Goal: Task Accomplishment & Management: Use online tool/utility

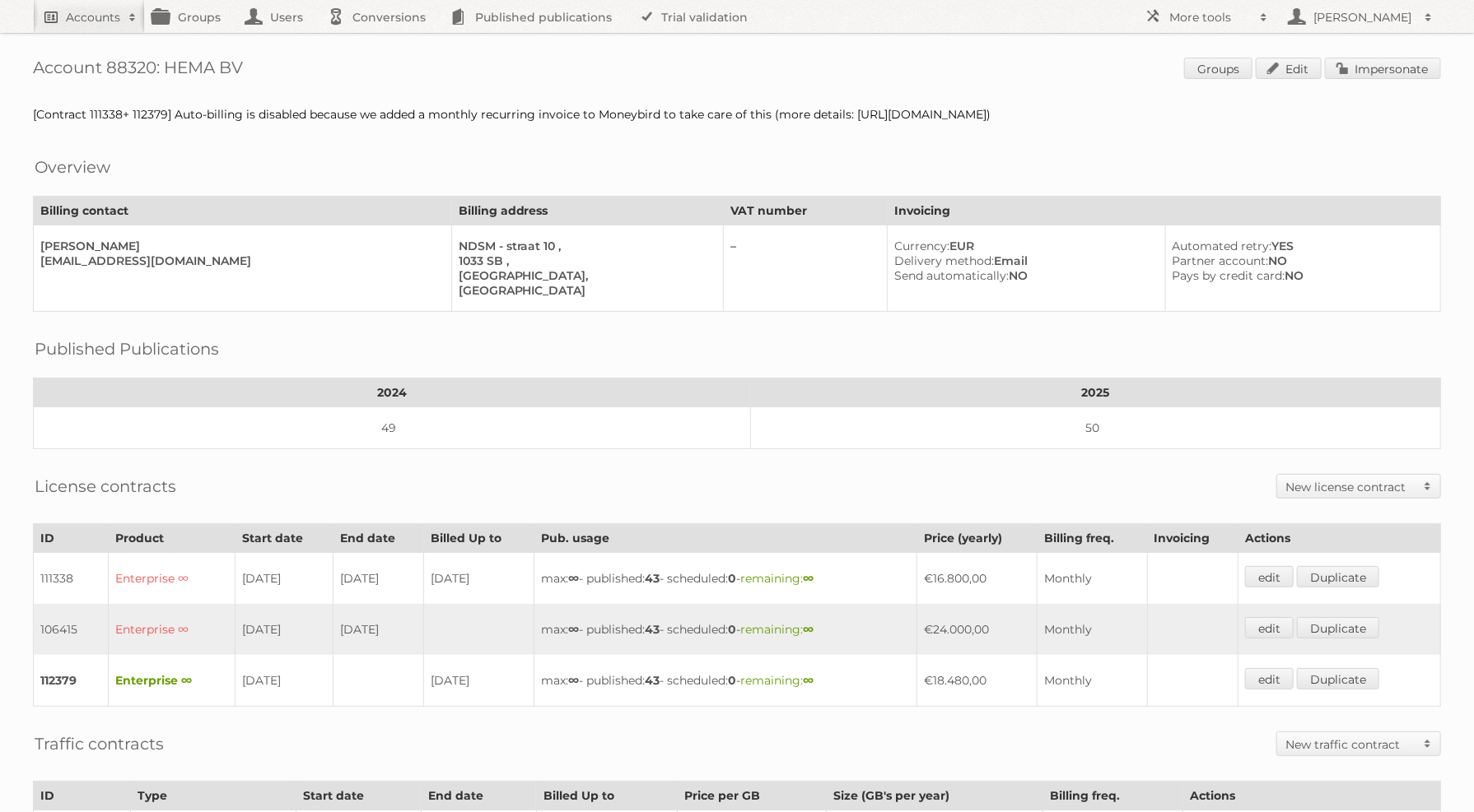
click at [78, 11] on h2 "Accounts" at bounding box center [93, 16] width 55 height 16
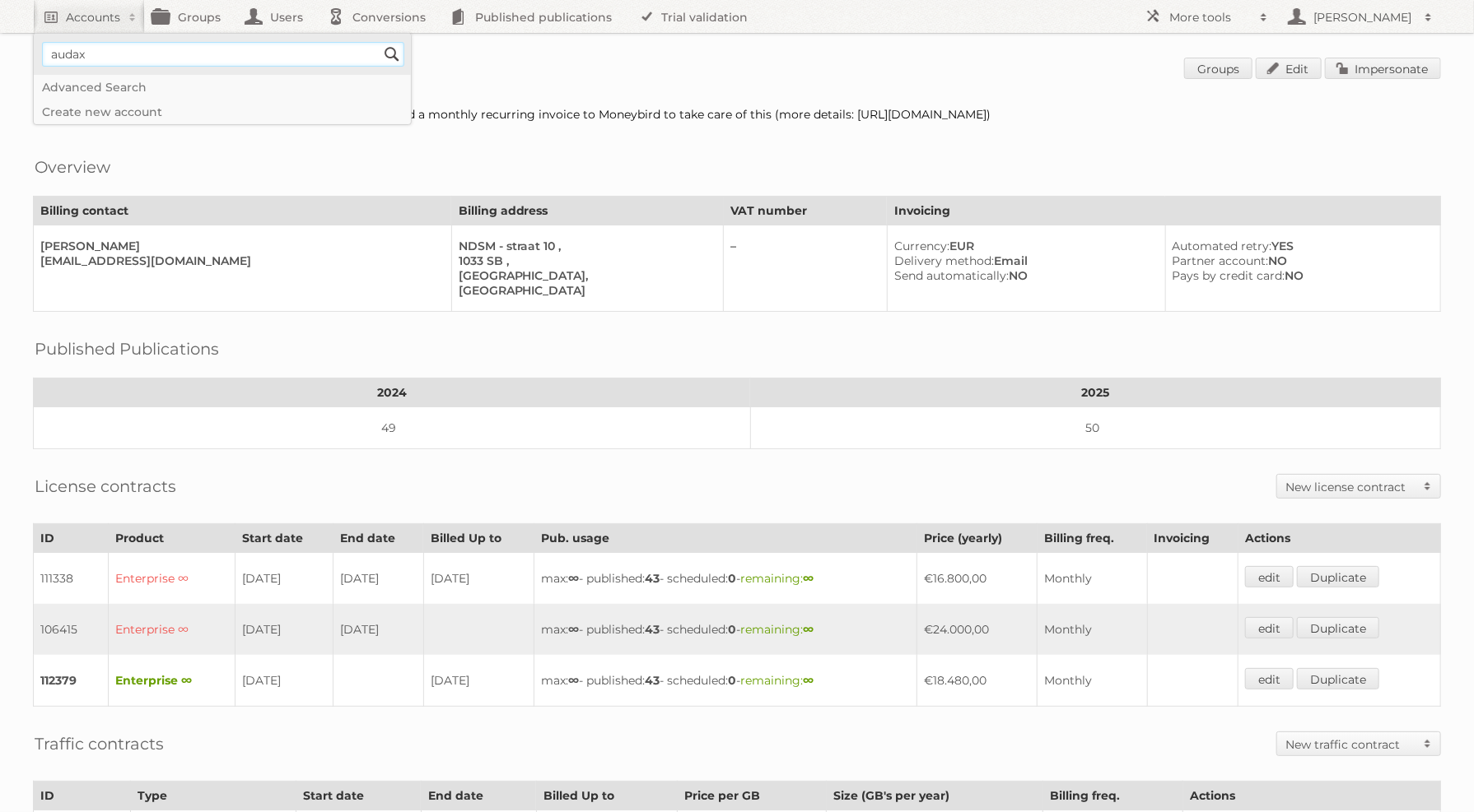
type input"] "audax"
click at [379, 42] on input "Search" at bounding box center [392, 55] width 25 height 25
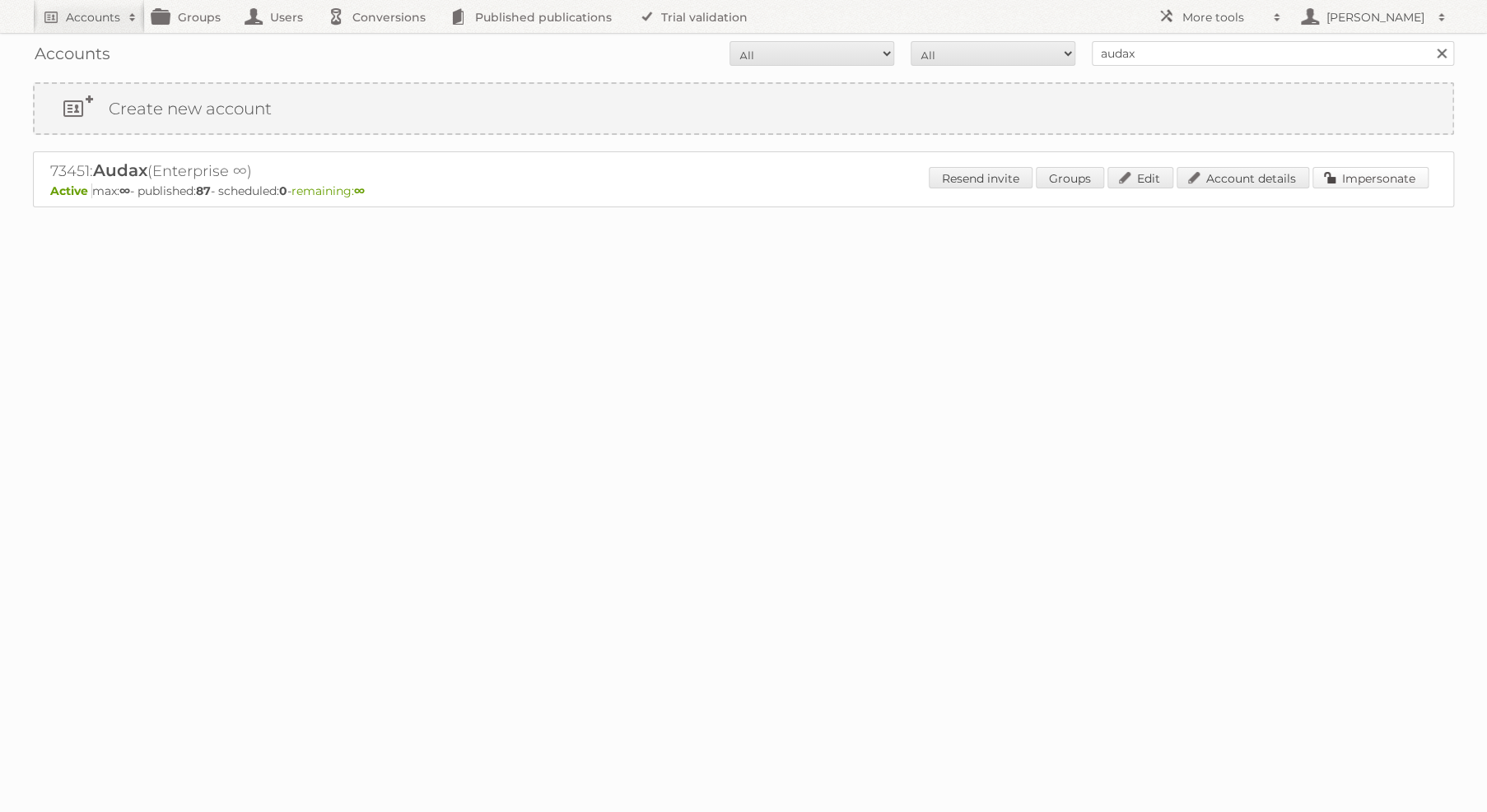
click at [1362, 179] on link "Impersonate" at bounding box center [1370, 178] width 116 height 21
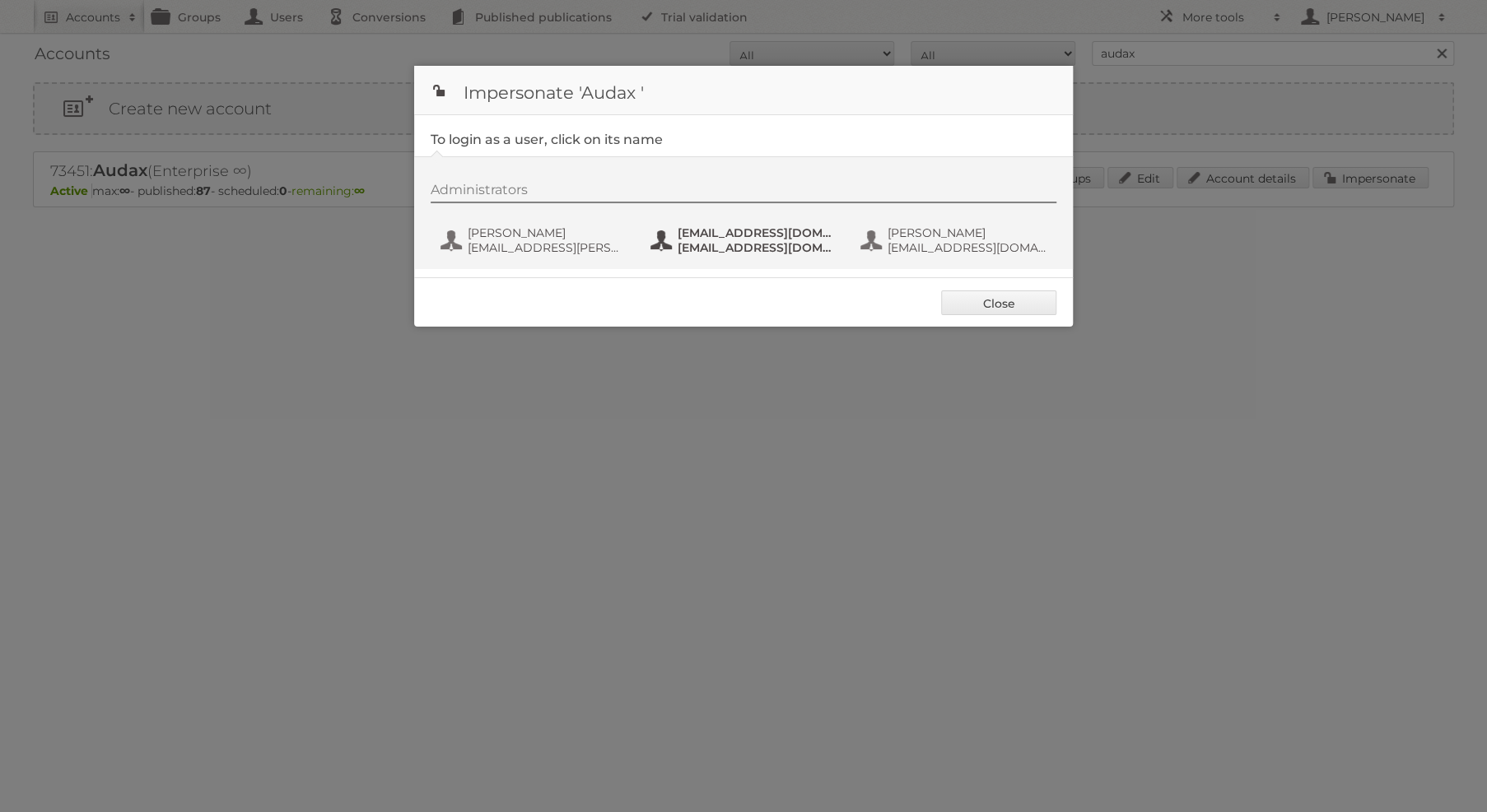
click at [754, 250] on span "[EMAIL_ADDRESS][DOMAIN_NAME]" at bounding box center [757, 247] width 159 height 14
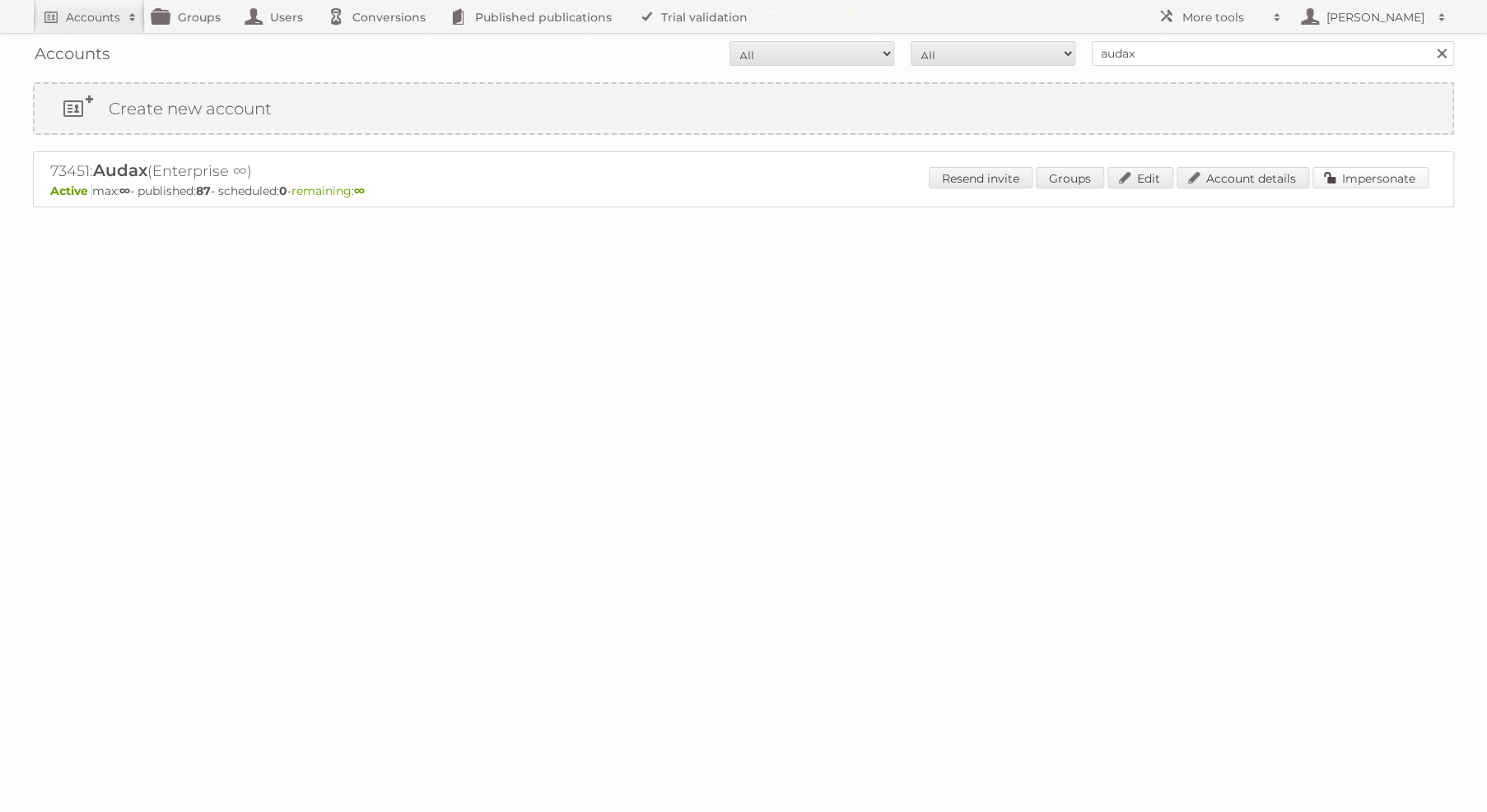
click at [1382, 179] on link "Impersonate" at bounding box center [1370, 178] width 116 height 21
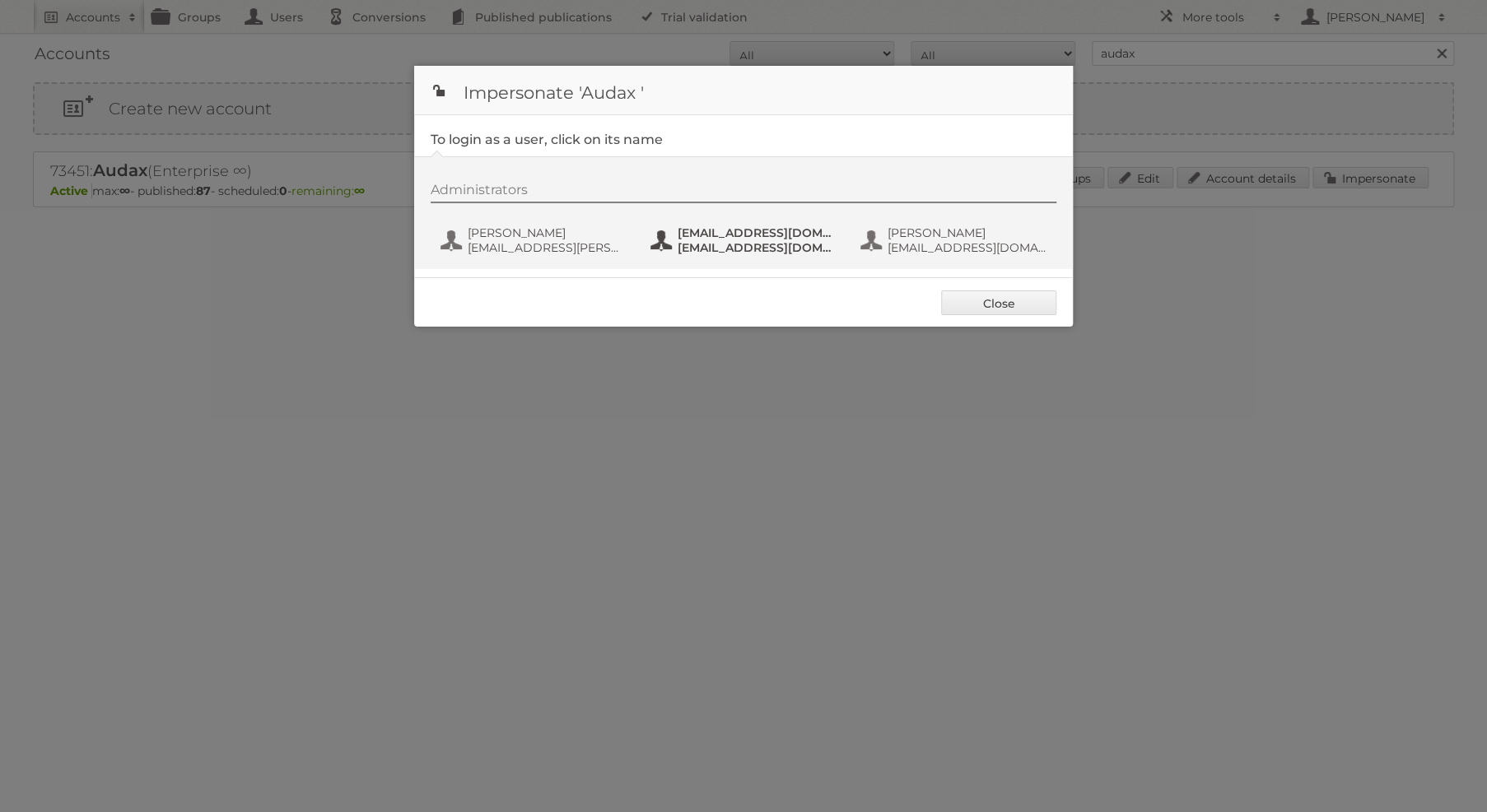
click at [673, 243] on button "fs+audax@publitas.com fs+audax@publitas.com" at bounding box center [746, 240] width 194 height 33
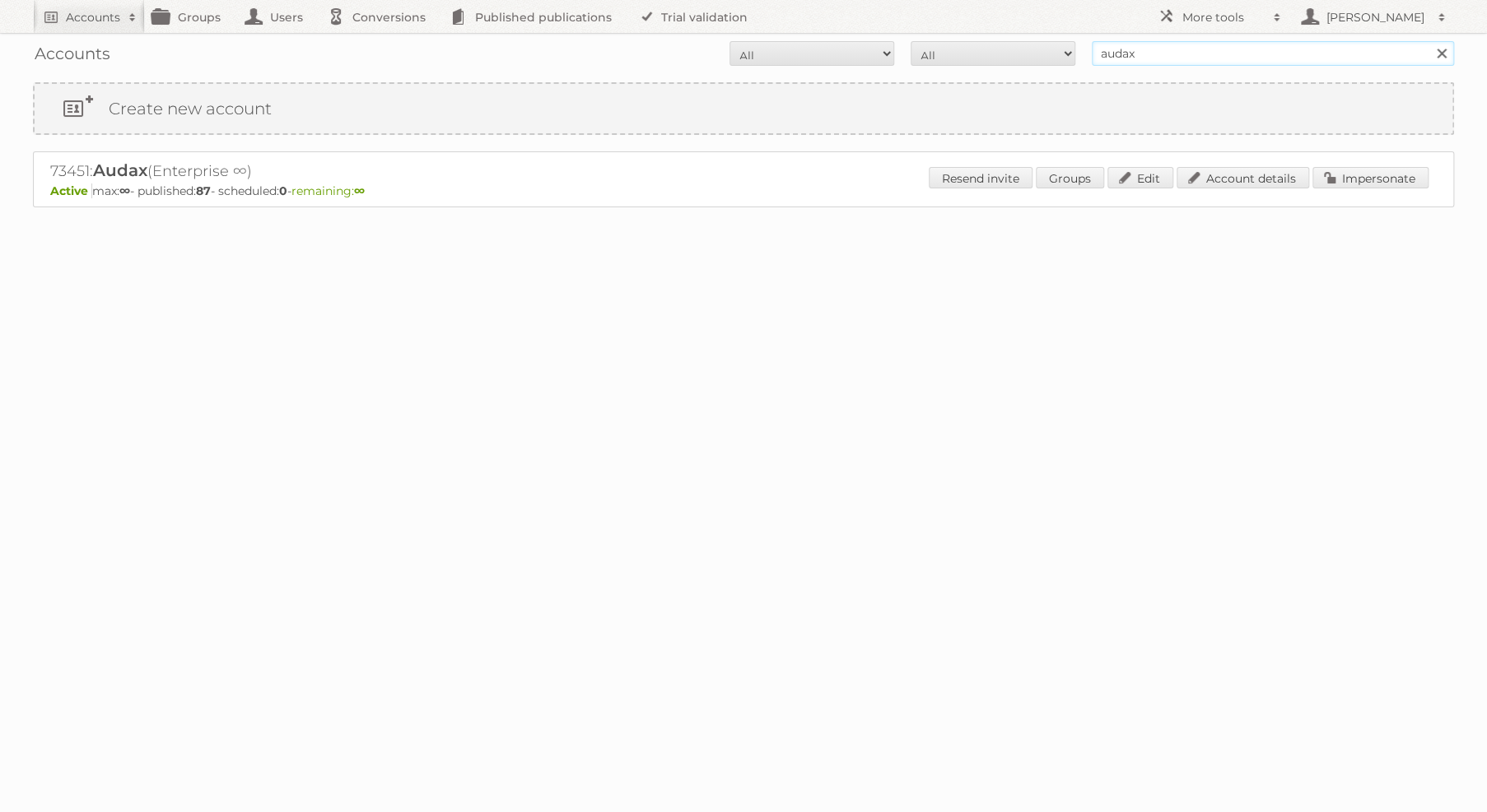
click at [1271, 51] on input "audax" at bounding box center [1272, 54] width 362 height 25
type input "welkoop"
click at [1428, 41] on input "Search" at bounding box center [1441, 54] width 25 height 25
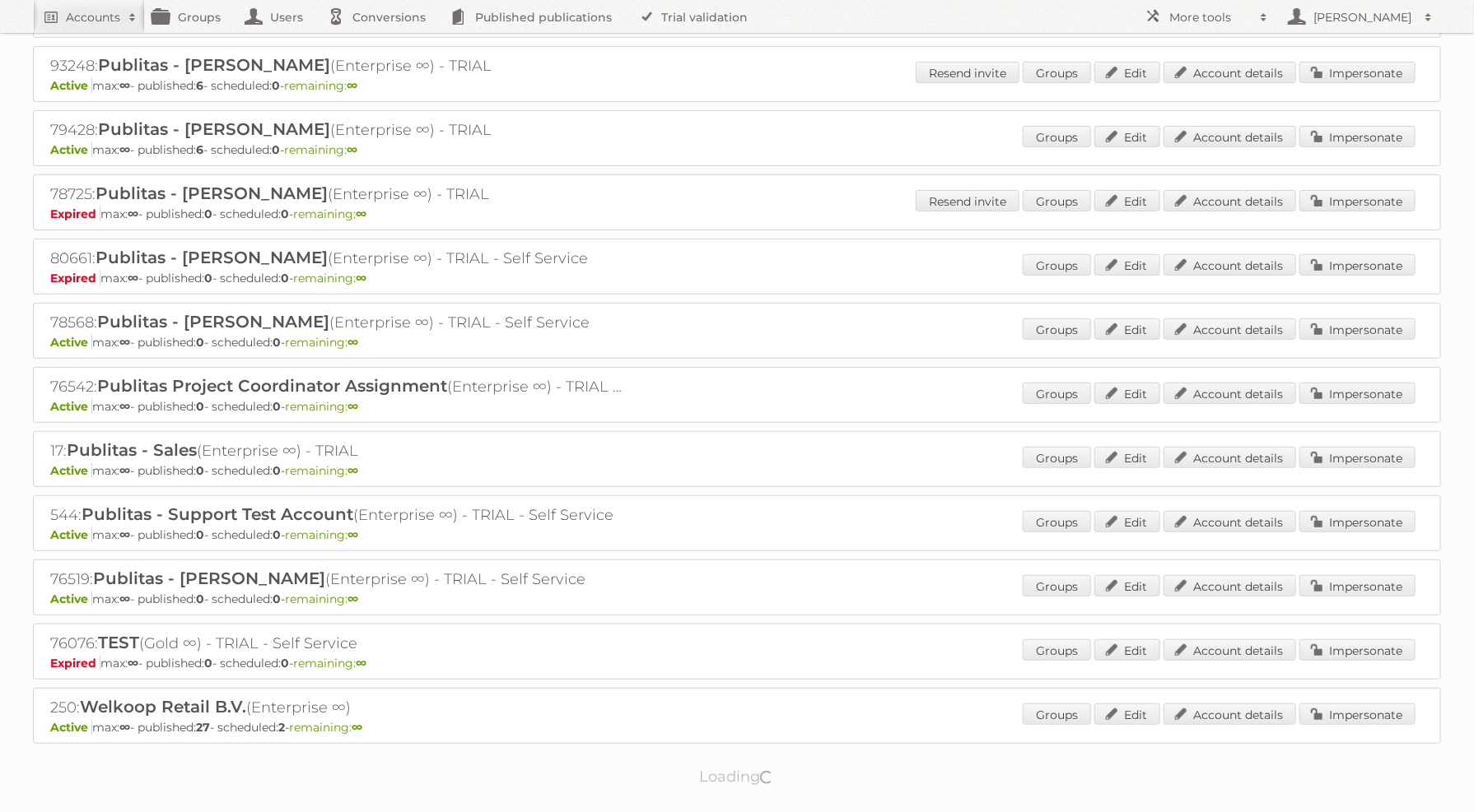
scroll to position [389, 0]
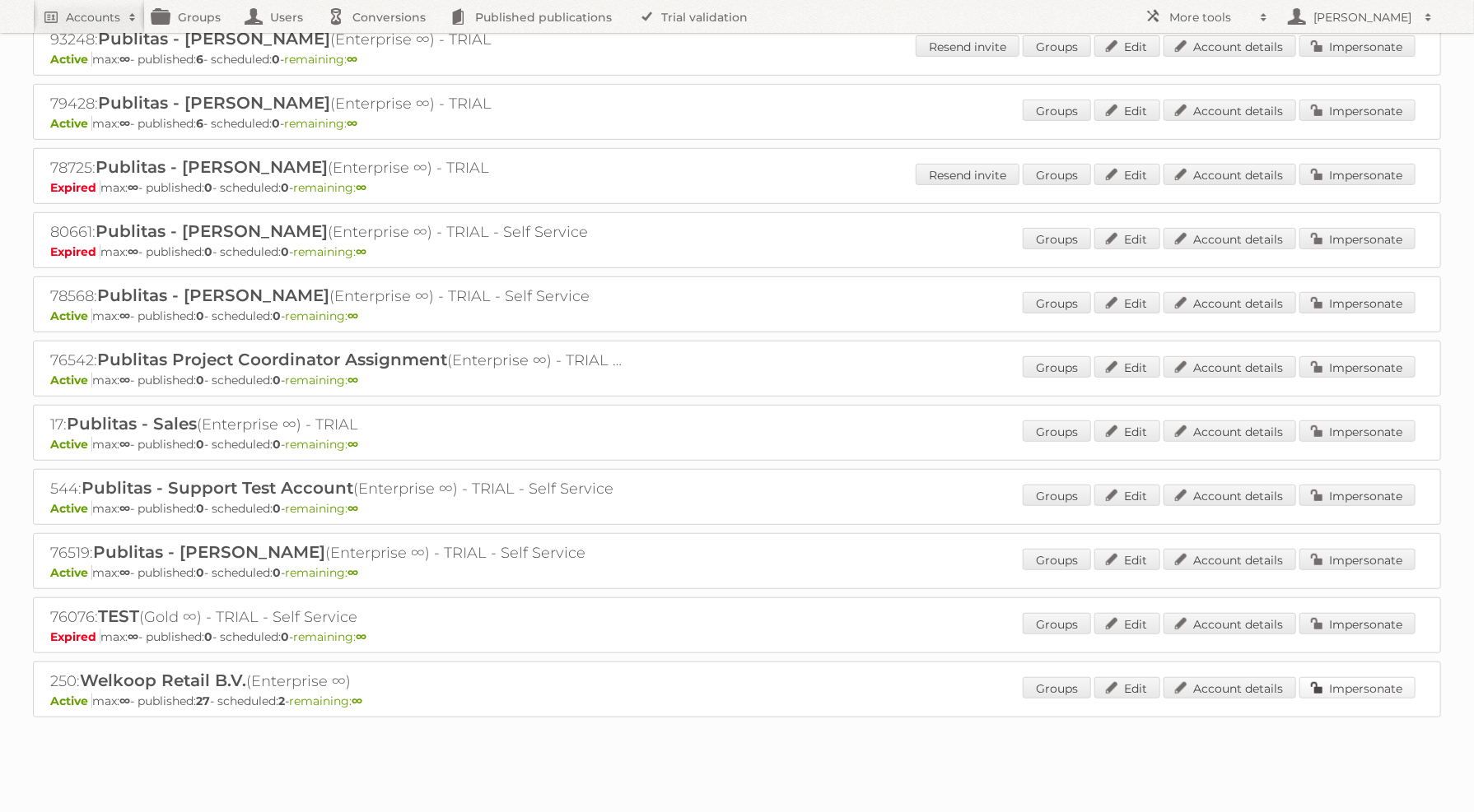
click at [1318, 678] on link "Impersonate" at bounding box center [1357, 688] width 116 height 21
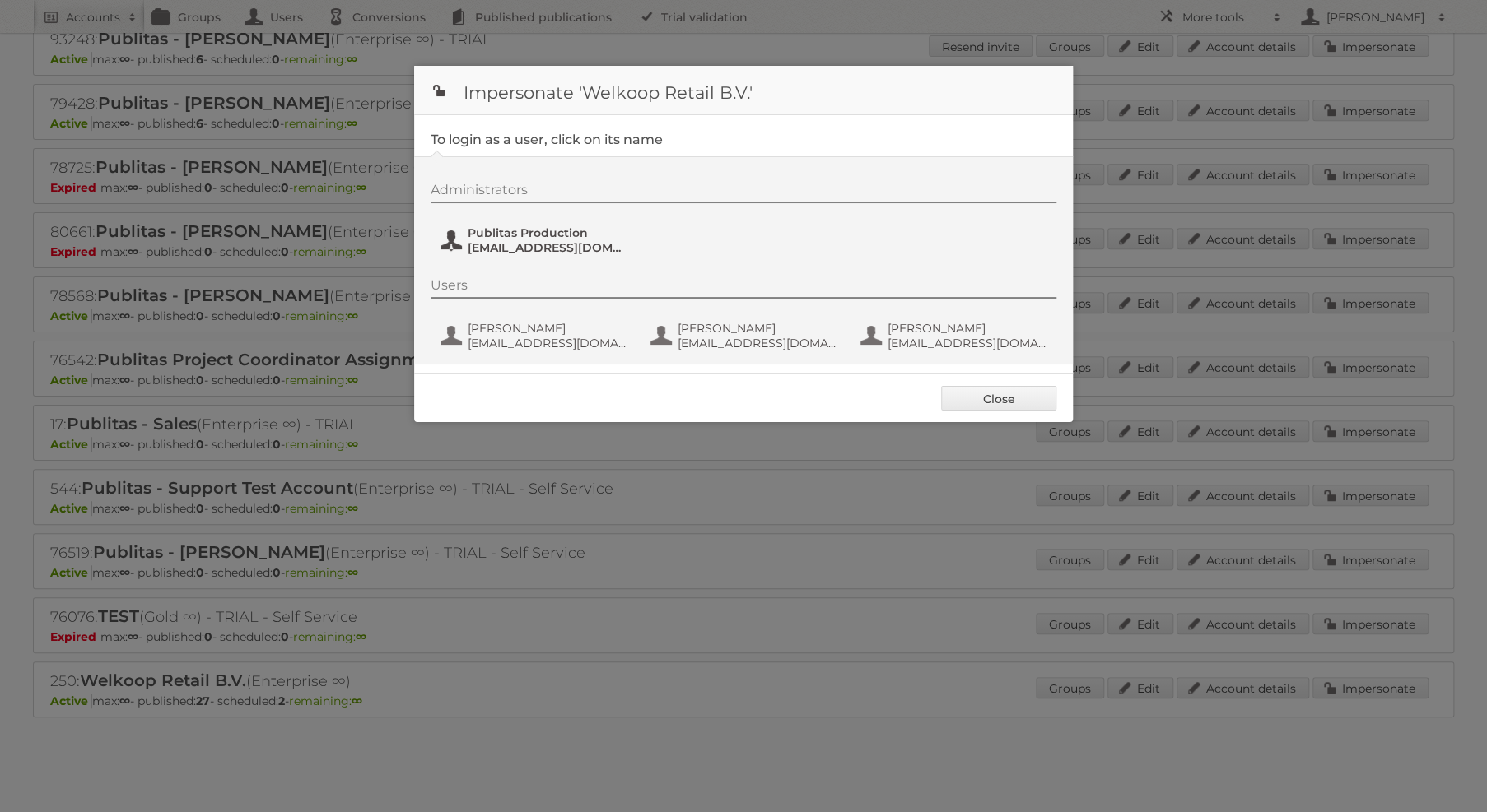
click at [489, 243] on span "fs+welkoop@publitas.com" at bounding box center [547, 247] width 159 height 14
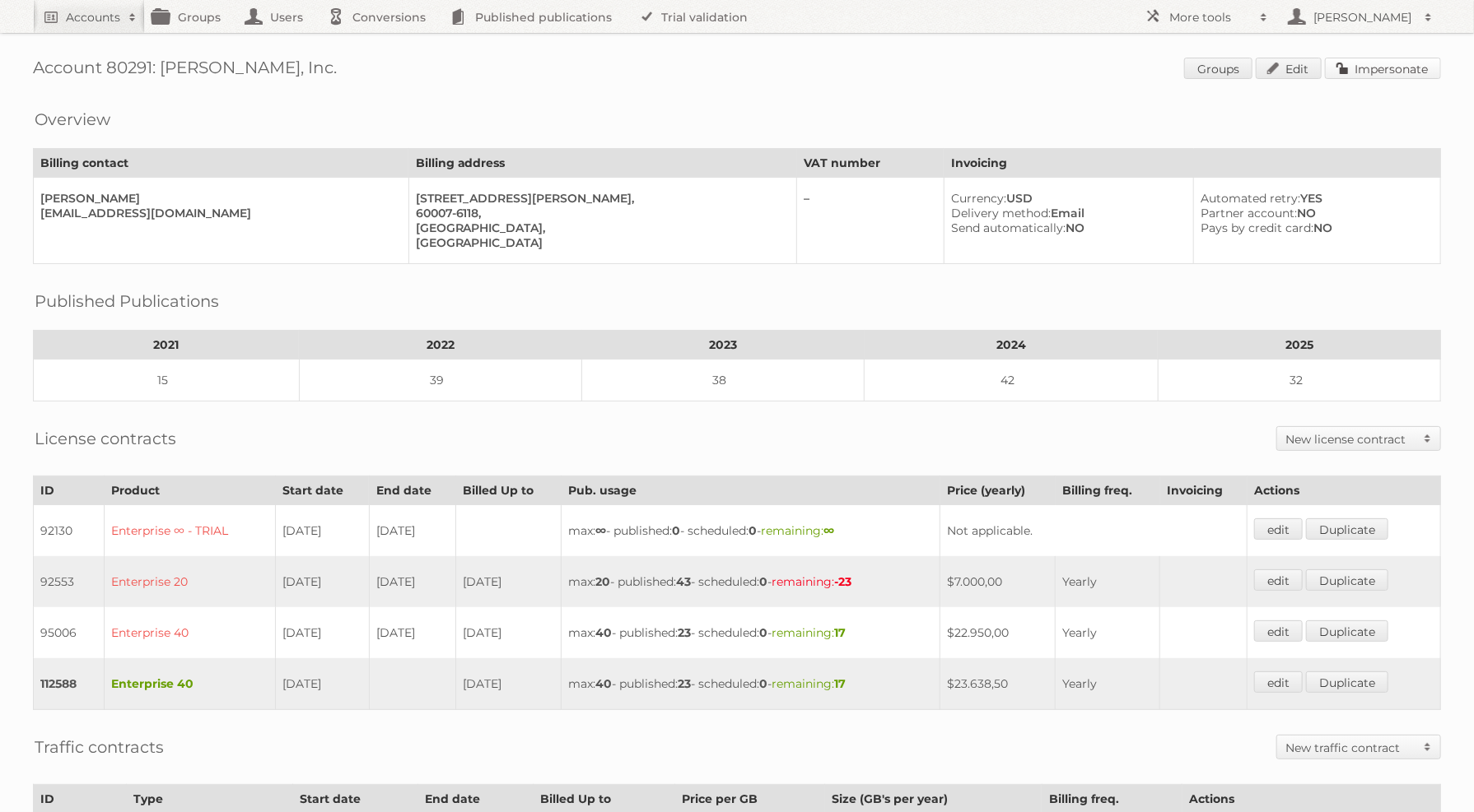
click at [1385, 67] on link "Impersonate" at bounding box center [1383, 68] width 116 height 21
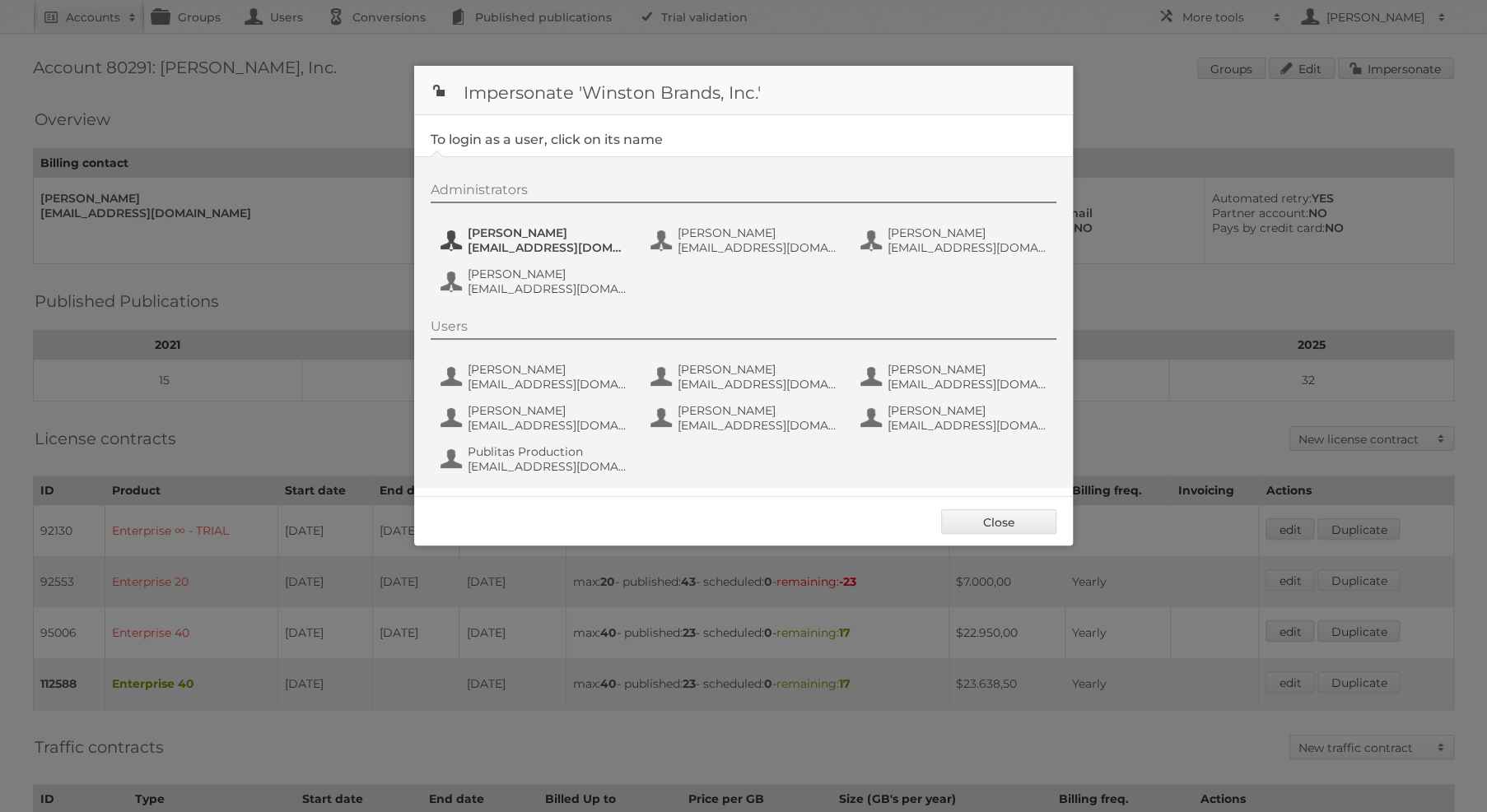
click at [575, 245] on span "Bguttosch@winstonbrands.com" at bounding box center [547, 247] width 159 height 14
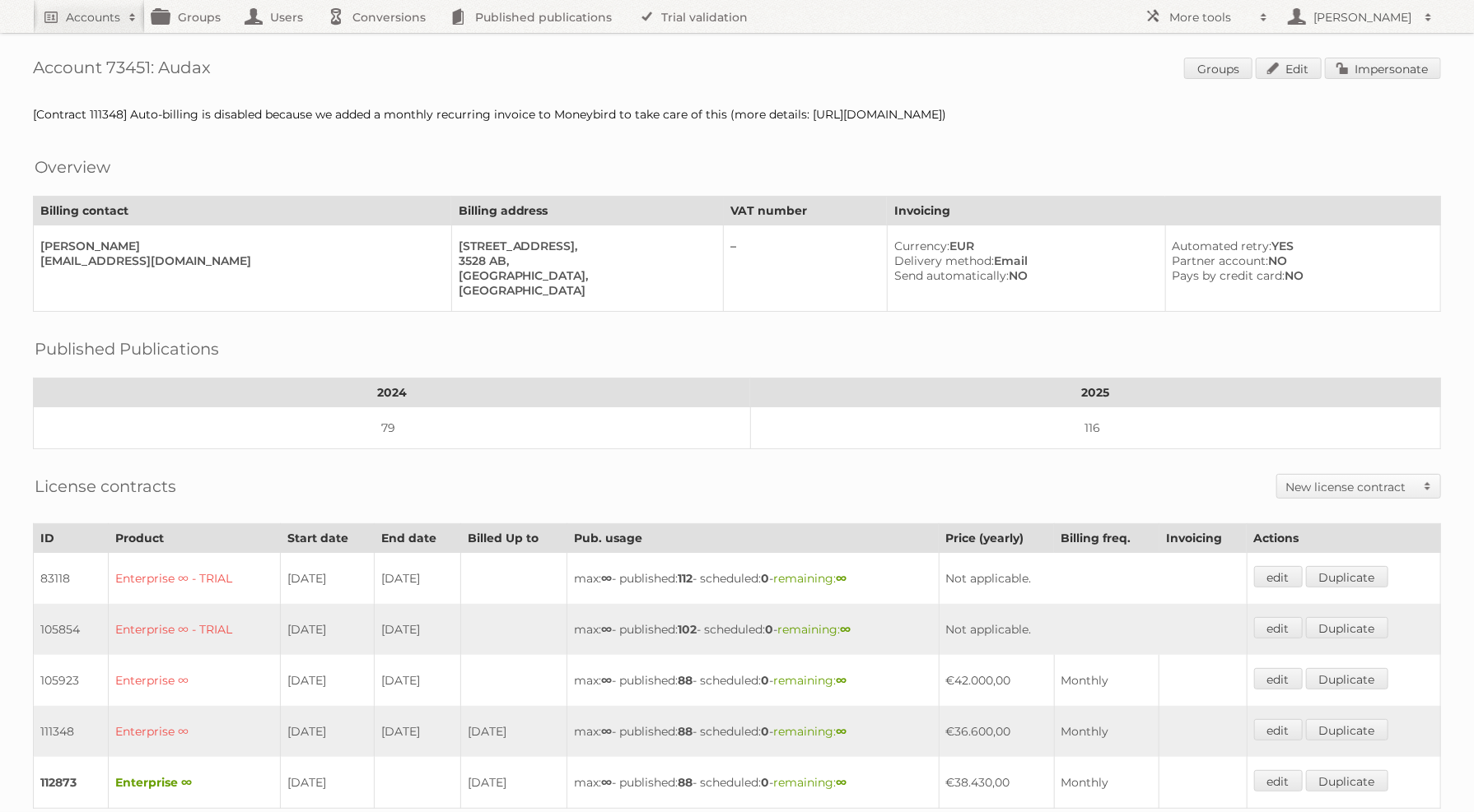
click at [1414, 55] on div "Account 73451: Audax Groups Edit Impersonate [Contract 111348] Auto-billing is …" at bounding box center [737, 602] width 1474 height 1205
click at [1414, 74] on link "Impersonate" at bounding box center [1383, 68] width 116 height 21
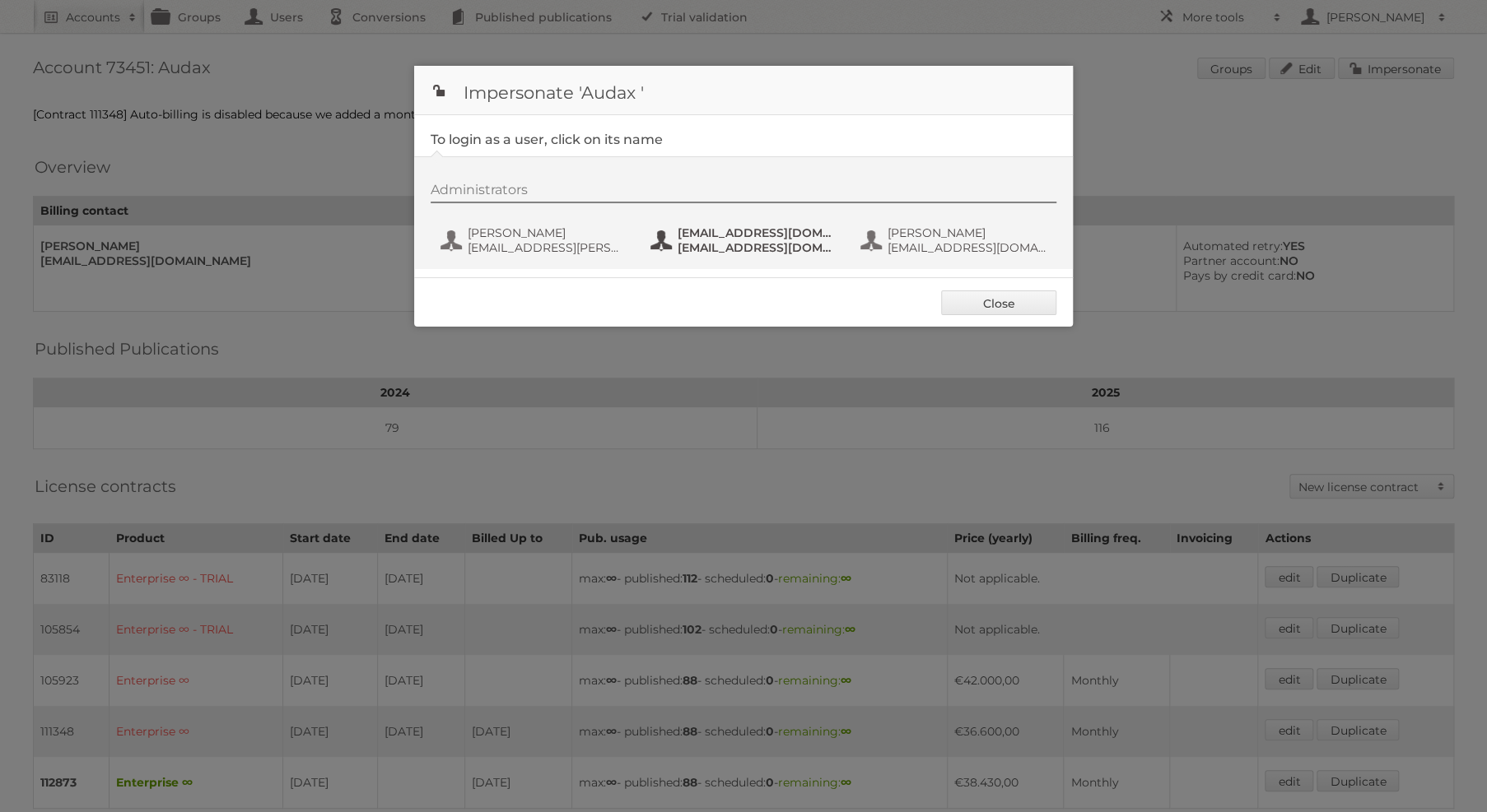
click at [818, 224] on button "[EMAIL_ADDRESS][DOMAIN_NAME] [EMAIL_ADDRESS][DOMAIN_NAME]" at bounding box center [746, 240] width 194 height 33
